Goal: Task Accomplishment & Management: Complete application form

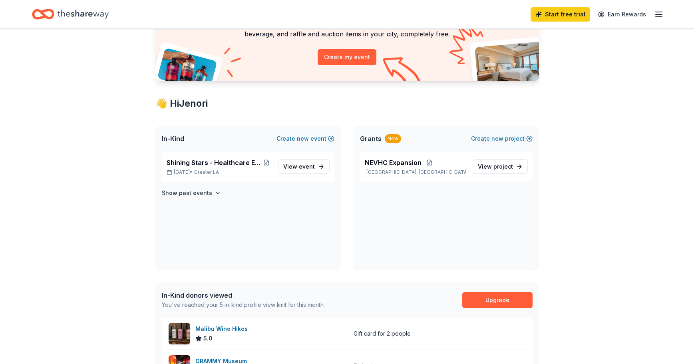
scroll to position [160, 0]
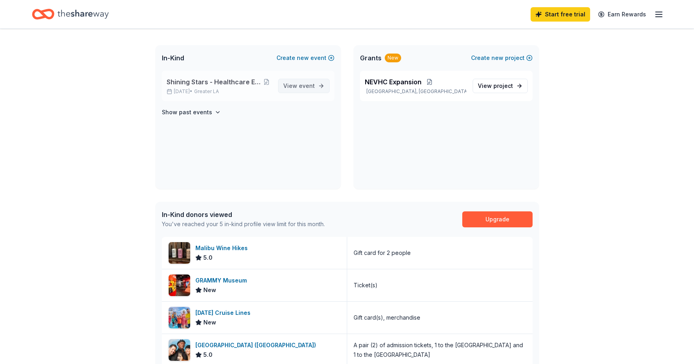
click at [302, 88] on span "event" at bounding box center [307, 85] width 16 height 7
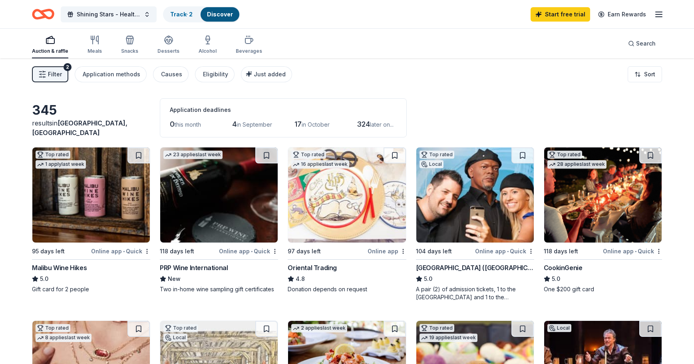
click at [92, 199] on img at bounding box center [91, 194] width 118 height 95
click at [181, 10] on div "Track · 2" at bounding box center [181, 14] width 35 height 14
click at [228, 10] on div "Discover" at bounding box center [220, 14] width 39 height 14
click at [177, 12] on link "Track · 2" at bounding box center [181, 14] width 22 height 7
click at [178, 12] on link "Track · 2" at bounding box center [181, 14] width 22 height 7
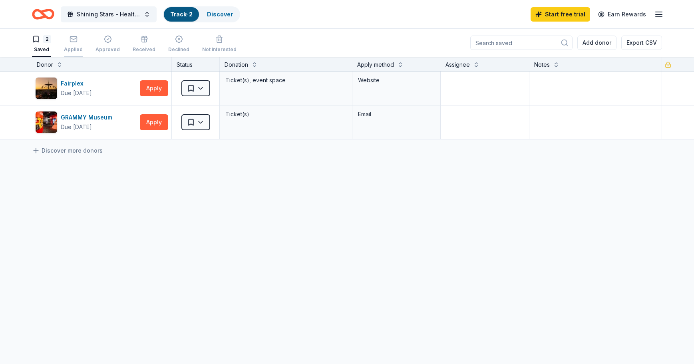
click at [73, 38] on icon "button" at bounding box center [74, 39] width 8 height 8
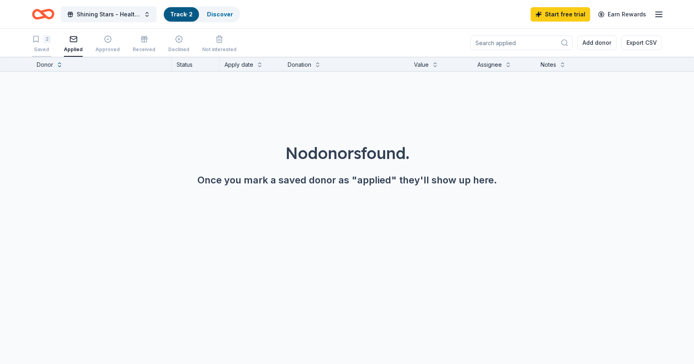
click at [46, 39] on div "2" at bounding box center [47, 39] width 8 height 8
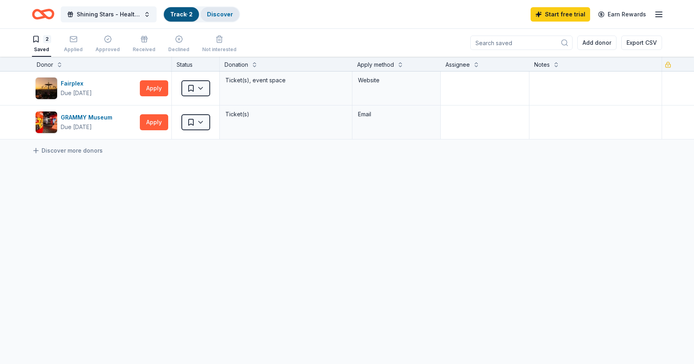
click at [224, 12] on link "Discover" at bounding box center [220, 14] width 26 height 7
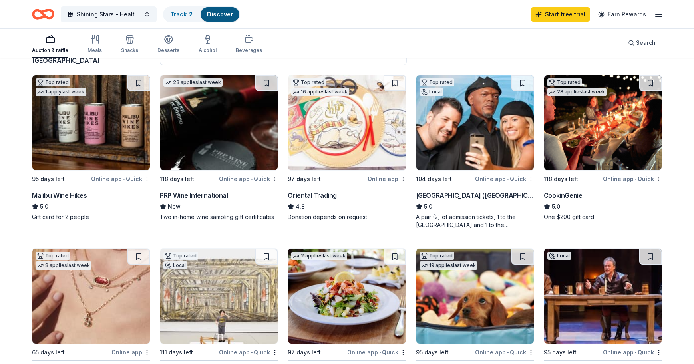
scroll to position [80, 0]
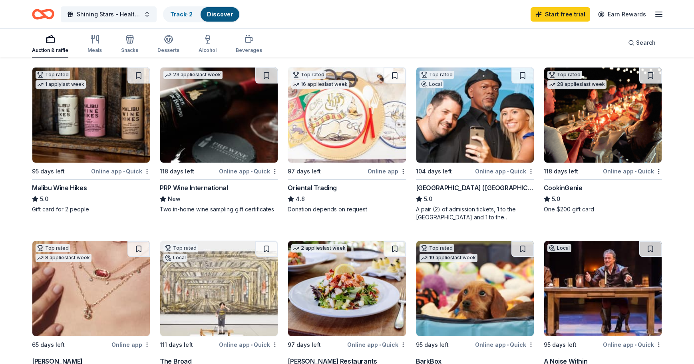
click at [98, 122] on img at bounding box center [91, 115] width 118 height 95
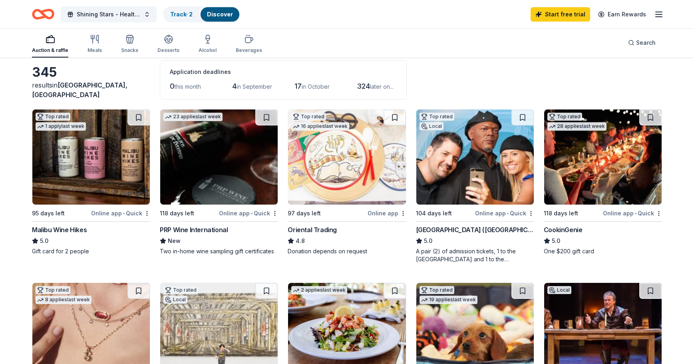
scroll to position [38, 0]
click at [252, 86] on span "in September" at bounding box center [255, 86] width 36 height 7
click at [377, 86] on span "later on..." at bounding box center [382, 86] width 24 height 7
click at [47, 41] on icon "button" at bounding box center [51, 39] width 10 height 10
click at [94, 40] on icon "button" at bounding box center [95, 39] width 10 height 10
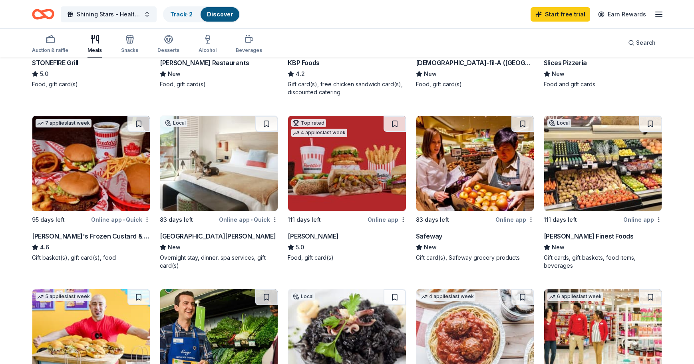
scroll to position [200, 0]
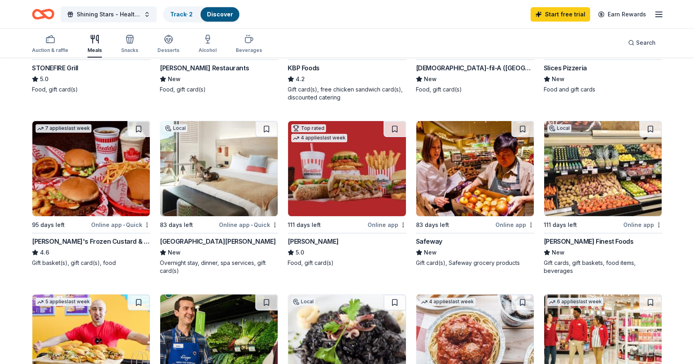
click at [203, 157] on img at bounding box center [219, 168] width 118 height 95
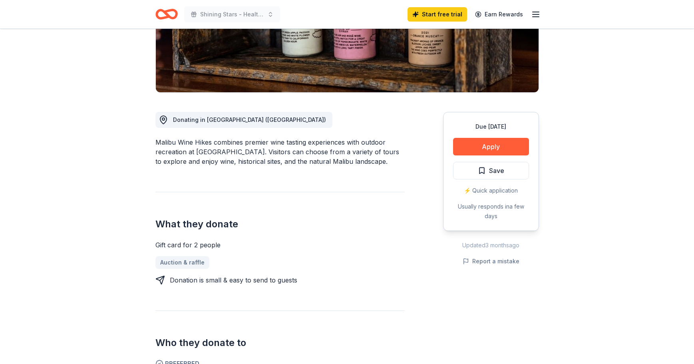
scroll to position [160, 0]
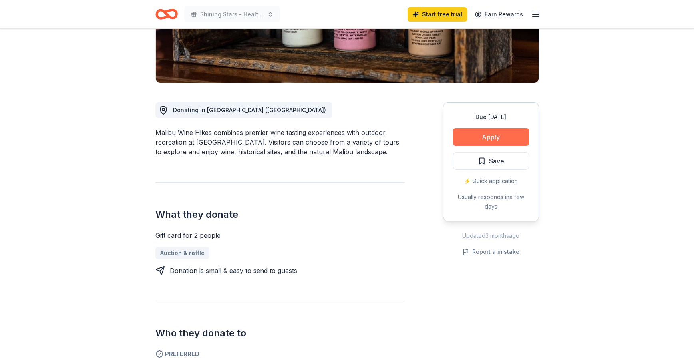
click at [506, 135] on button "Apply" at bounding box center [491, 137] width 76 height 18
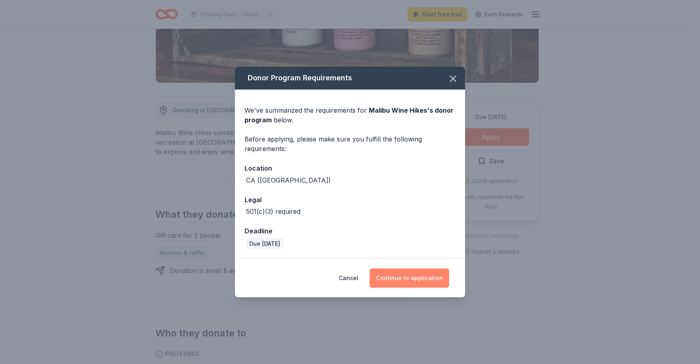
click at [409, 277] on button "Continue to application" at bounding box center [410, 278] width 80 height 19
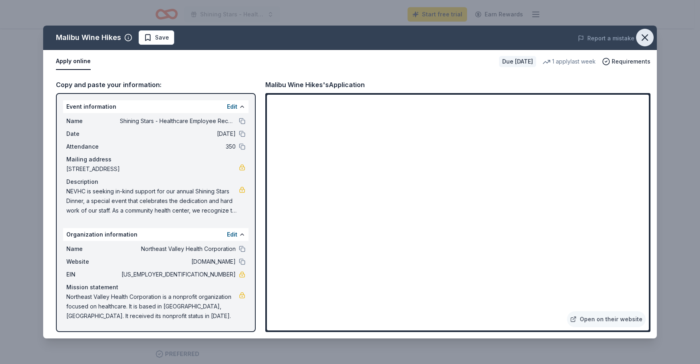
click at [648, 35] on icon "button" at bounding box center [645, 38] width 6 height 6
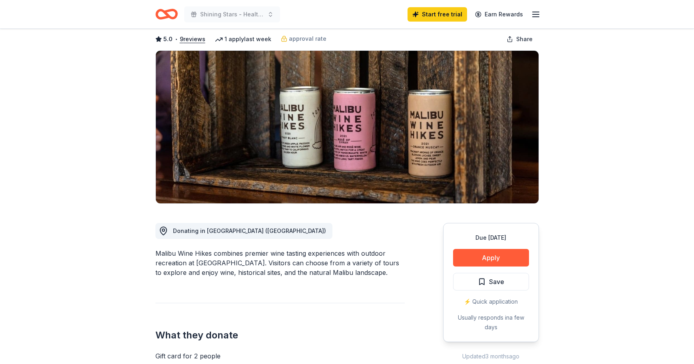
scroll to position [0, 0]
